Goal: Check status: Check status

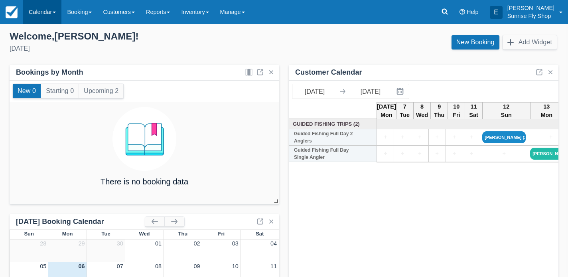
click at [42, 18] on link "Calendar" at bounding box center [42, 12] width 38 height 24
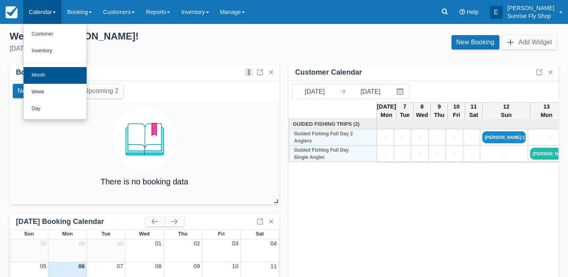
click at [43, 72] on link "Month" at bounding box center [55, 75] width 63 height 17
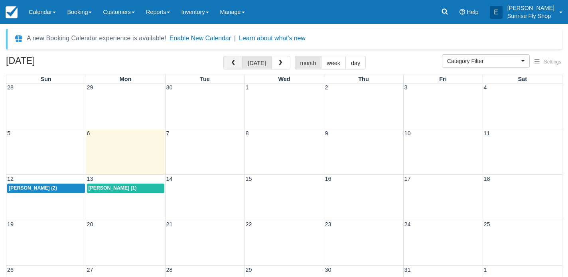
click at [232, 64] on span "button" at bounding box center [233, 63] width 6 height 6
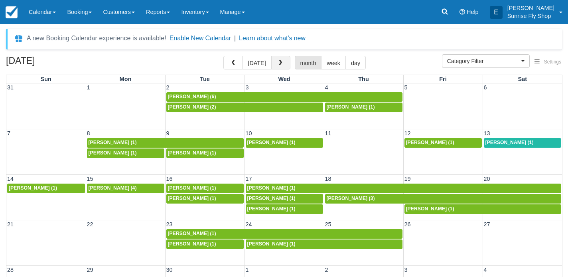
click at [278, 62] on span "button" at bounding box center [281, 63] width 6 height 6
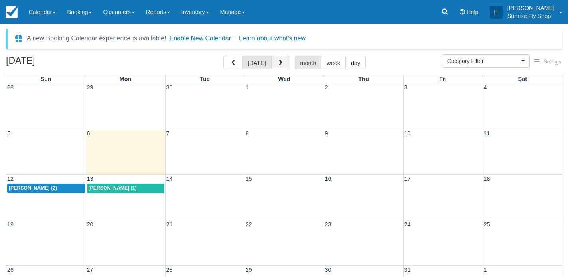
click at [278, 62] on span "button" at bounding box center [281, 63] width 6 height 6
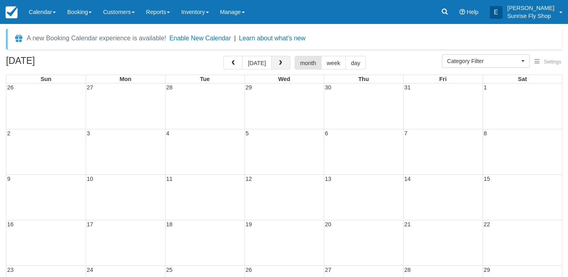
click at [278, 62] on span "button" at bounding box center [281, 63] width 6 height 6
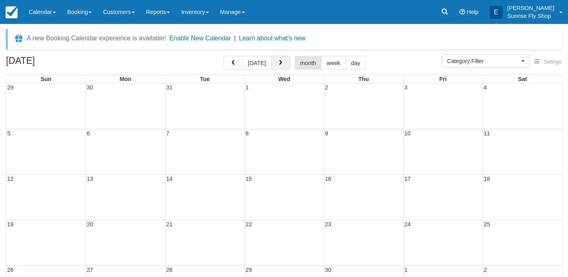
click at [278, 62] on span "button" at bounding box center [281, 63] width 6 height 6
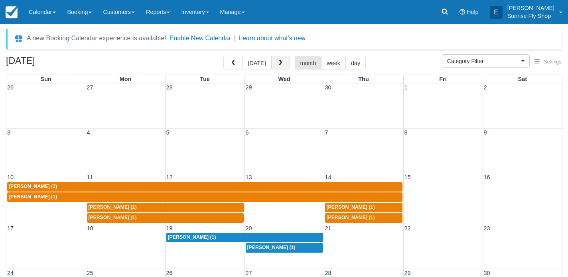
click at [278, 62] on span "button" at bounding box center [281, 63] width 6 height 6
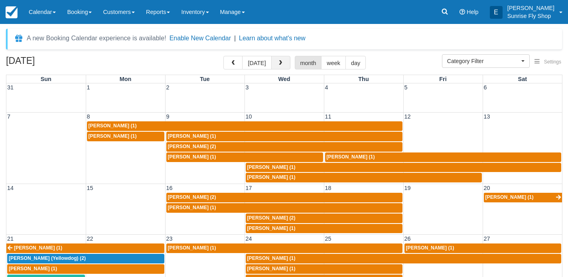
click at [278, 62] on span "button" at bounding box center [281, 63] width 6 height 6
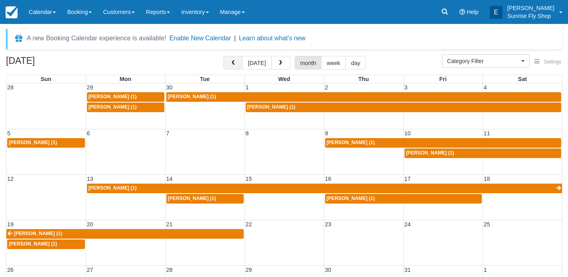
click at [229, 62] on button "button" at bounding box center [233, 63] width 19 height 14
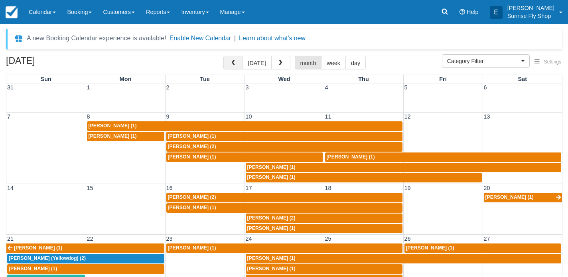
click at [229, 62] on button "button" at bounding box center [233, 63] width 19 height 14
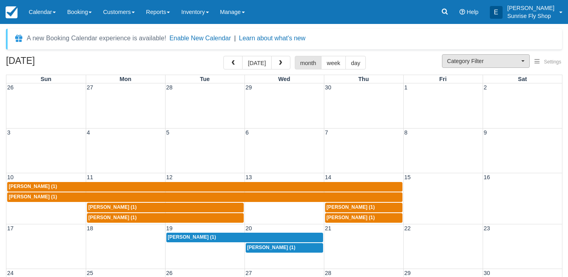
click at [467, 65] on span "Category Filter" at bounding box center [483, 61] width 72 height 8
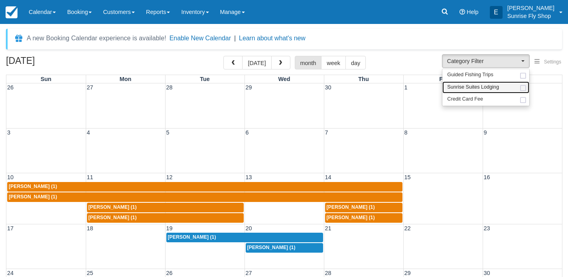
click at [467, 86] on span "Sunrise Suites Lodging" at bounding box center [473, 87] width 52 height 7
select select "1"
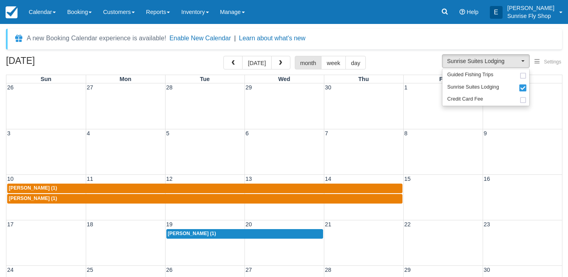
click at [185, 233] on span "[PERSON_NAME] (1)" at bounding box center [192, 234] width 48 height 6
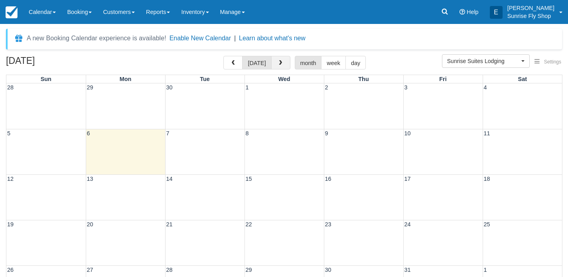
click at [282, 65] on button "button" at bounding box center [280, 63] width 19 height 14
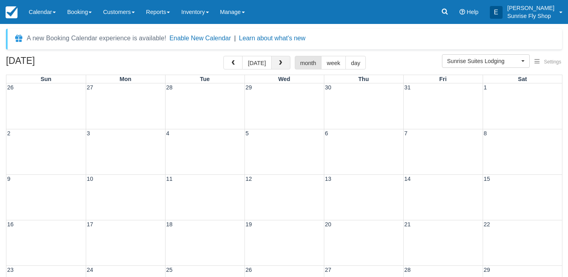
click at [282, 65] on button "button" at bounding box center [280, 63] width 19 height 14
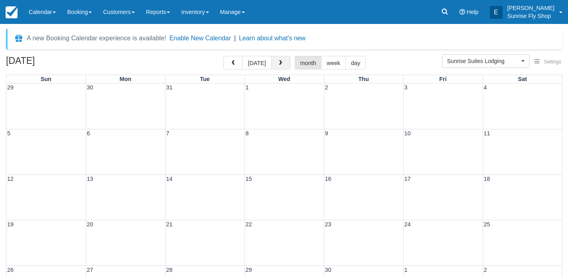
click at [282, 65] on button "button" at bounding box center [280, 63] width 19 height 14
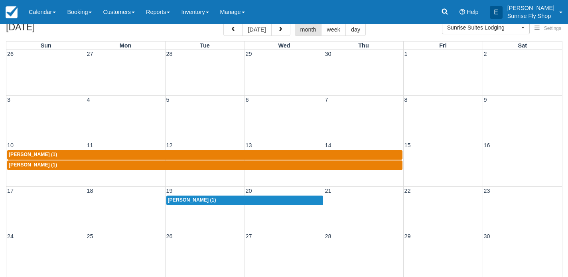
scroll to position [35, 0]
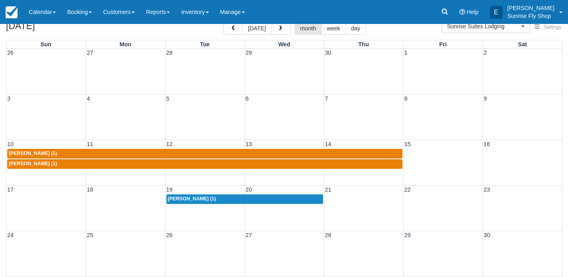
click at [178, 200] on span "[PERSON_NAME] (1)" at bounding box center [192, 199] width 48 height 6
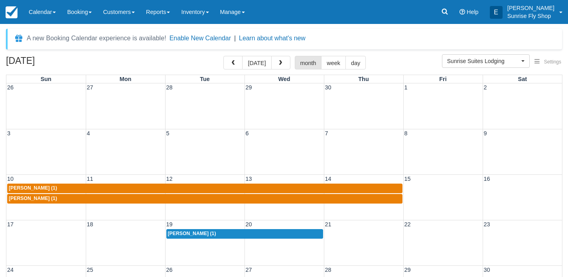
scroll to position [35, 0]
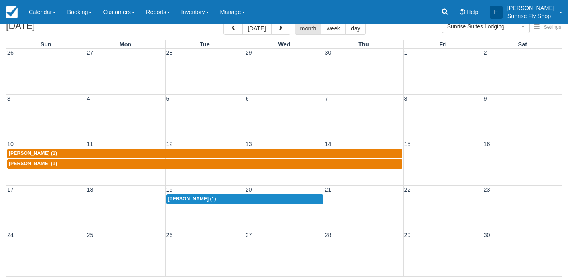
click at [152, 91] on div "26 27 28 29 30 1 2" at bounding box center [284, 71] width 556 height 45
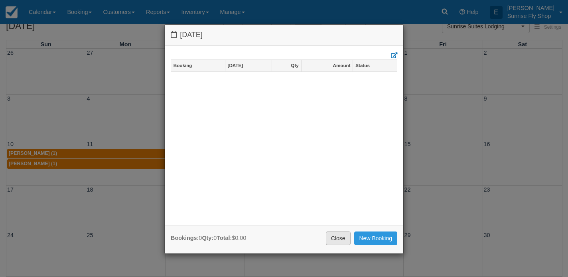
click at [331, 237] on link "Close" at bounding box center [338, 238] width 25 height 14
